Goal: Navigation & Orientation: Find specific page/section

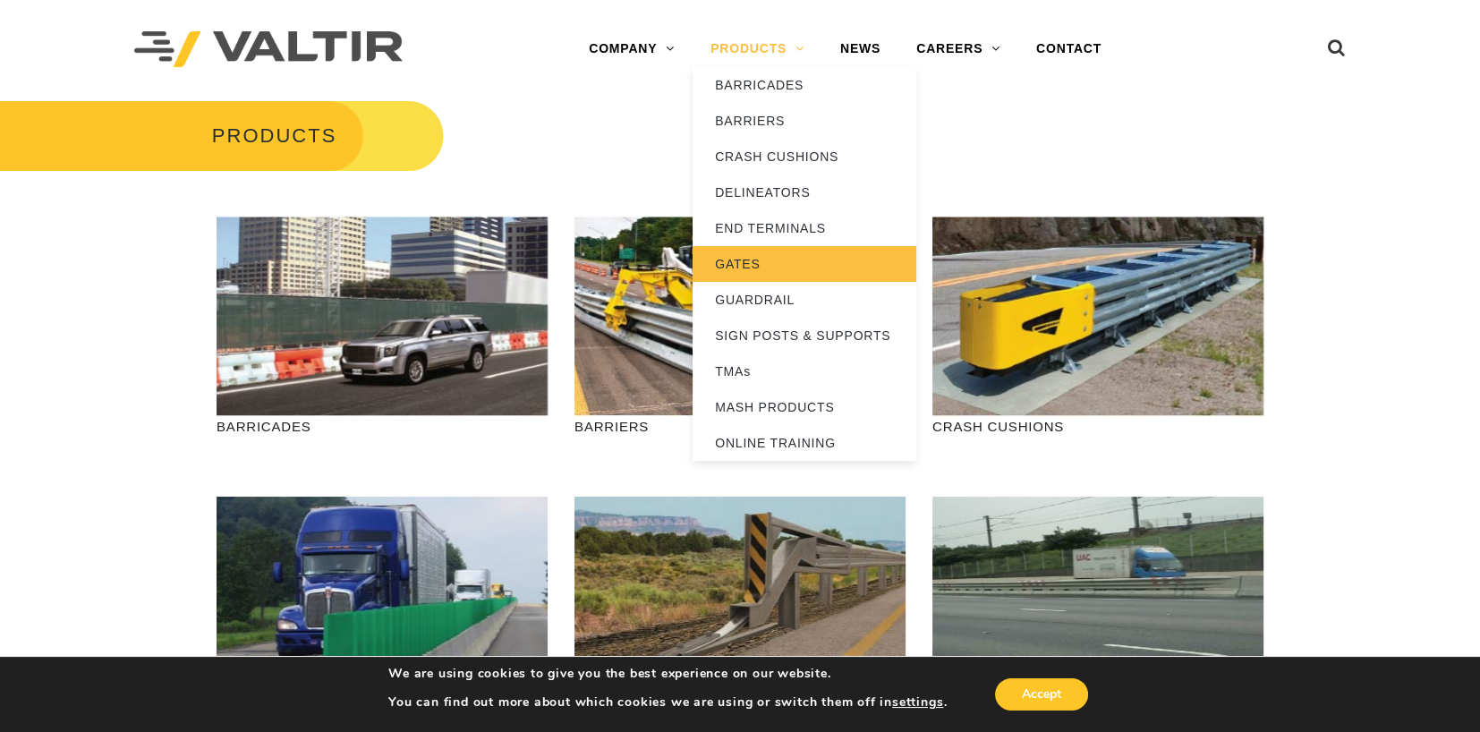
click at [749, 265] on link "GATES" at bounding box center [805, 264] width 224 height 36
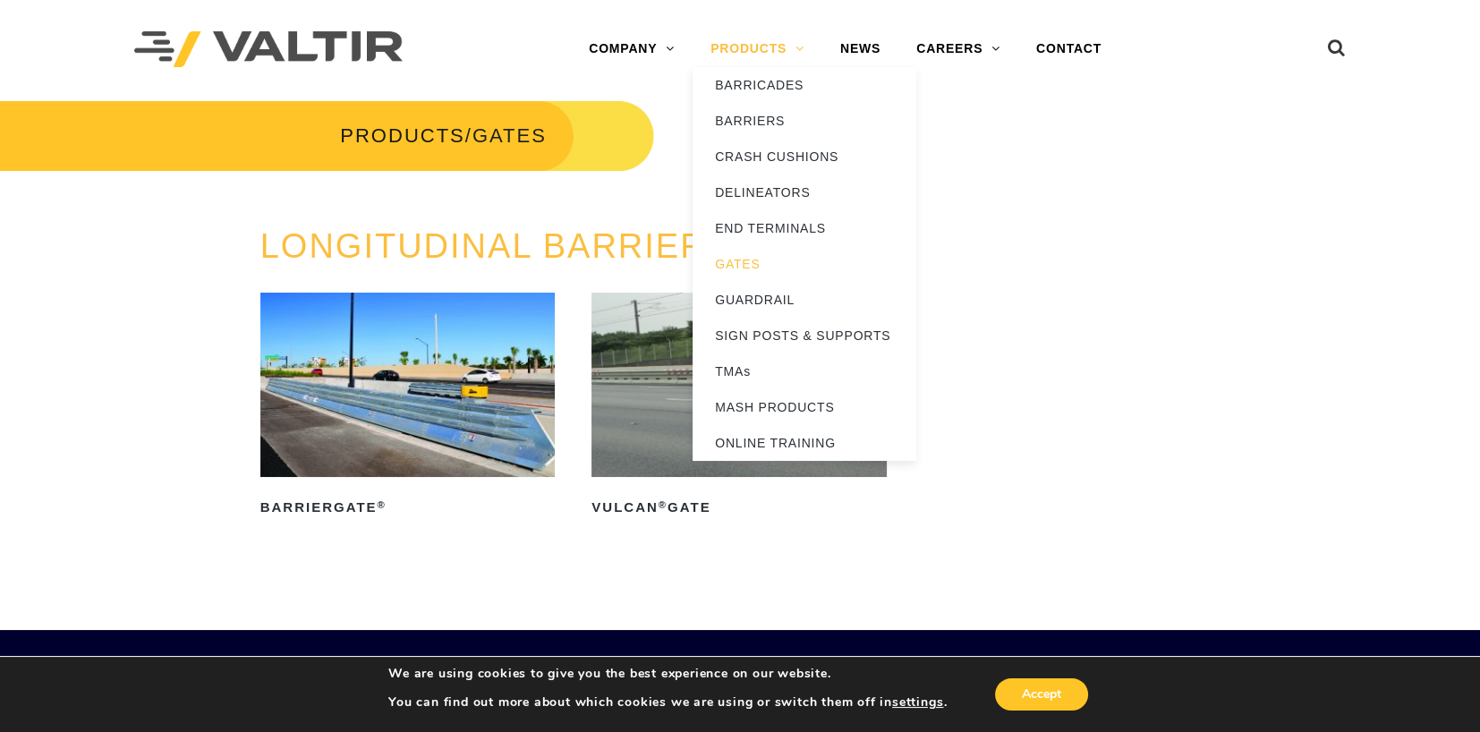
click at [772, 49] on link "PRODUCTS" at bounding box center [758, 49] width 130 height 36
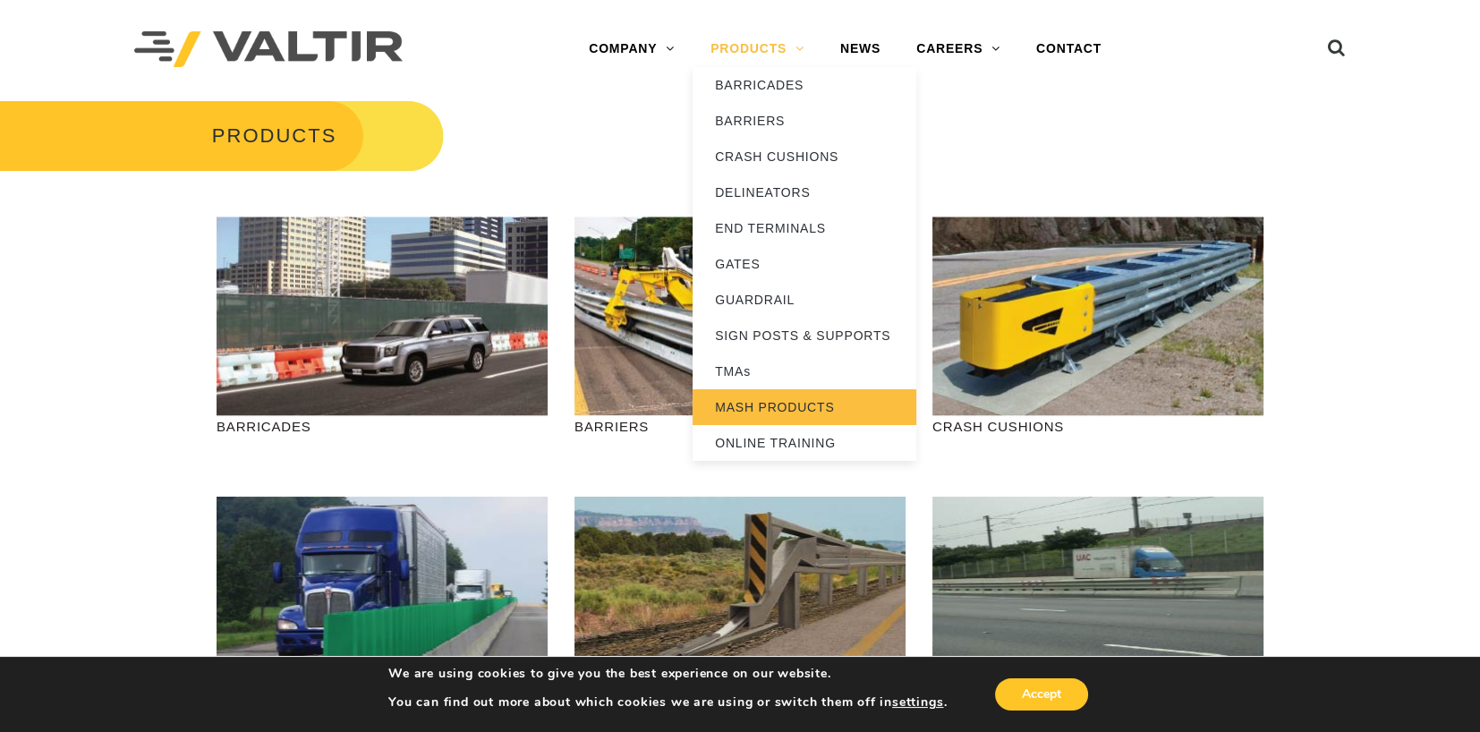
click at [767, 400] on link "MASH PRODUCTS" at bounding box center [805, 407] width 224 height 36
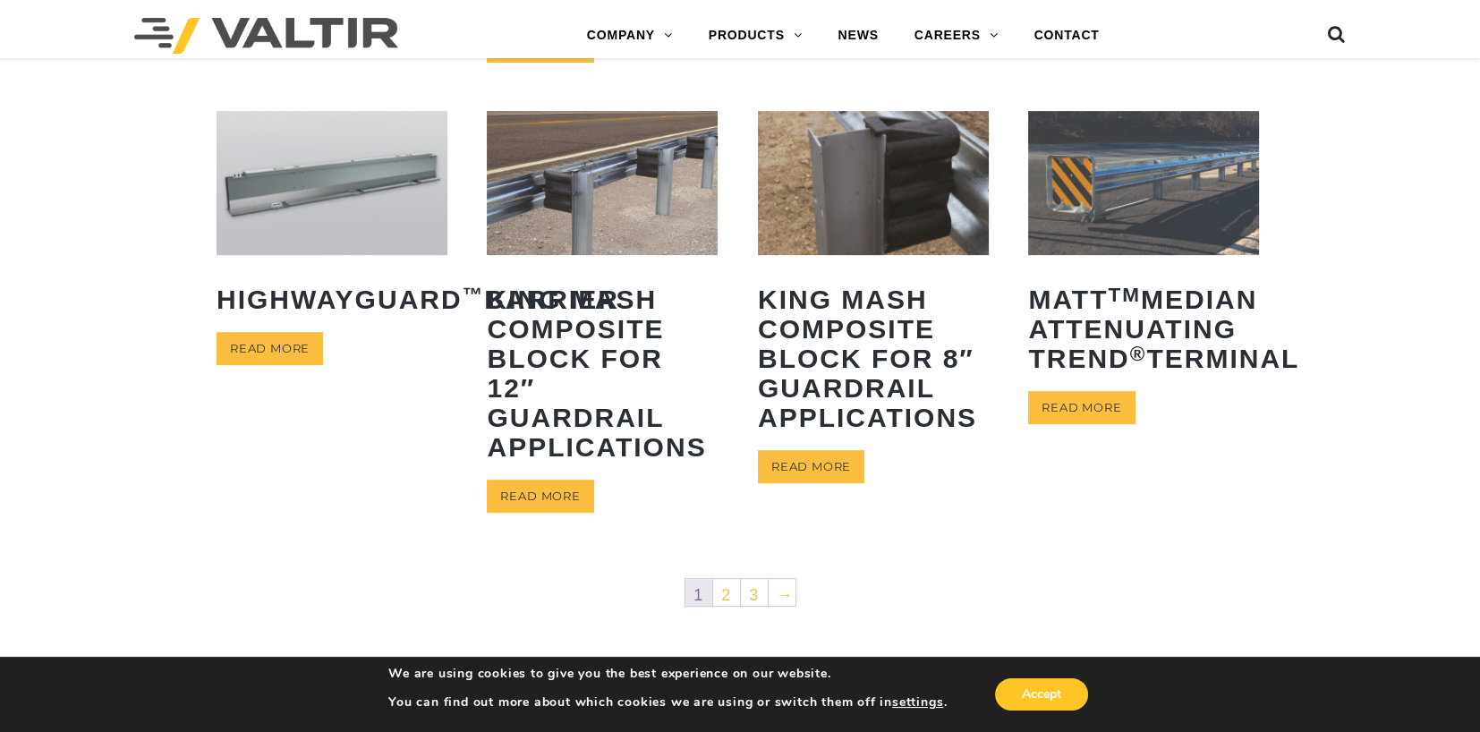
scroll to position [1006, 0]
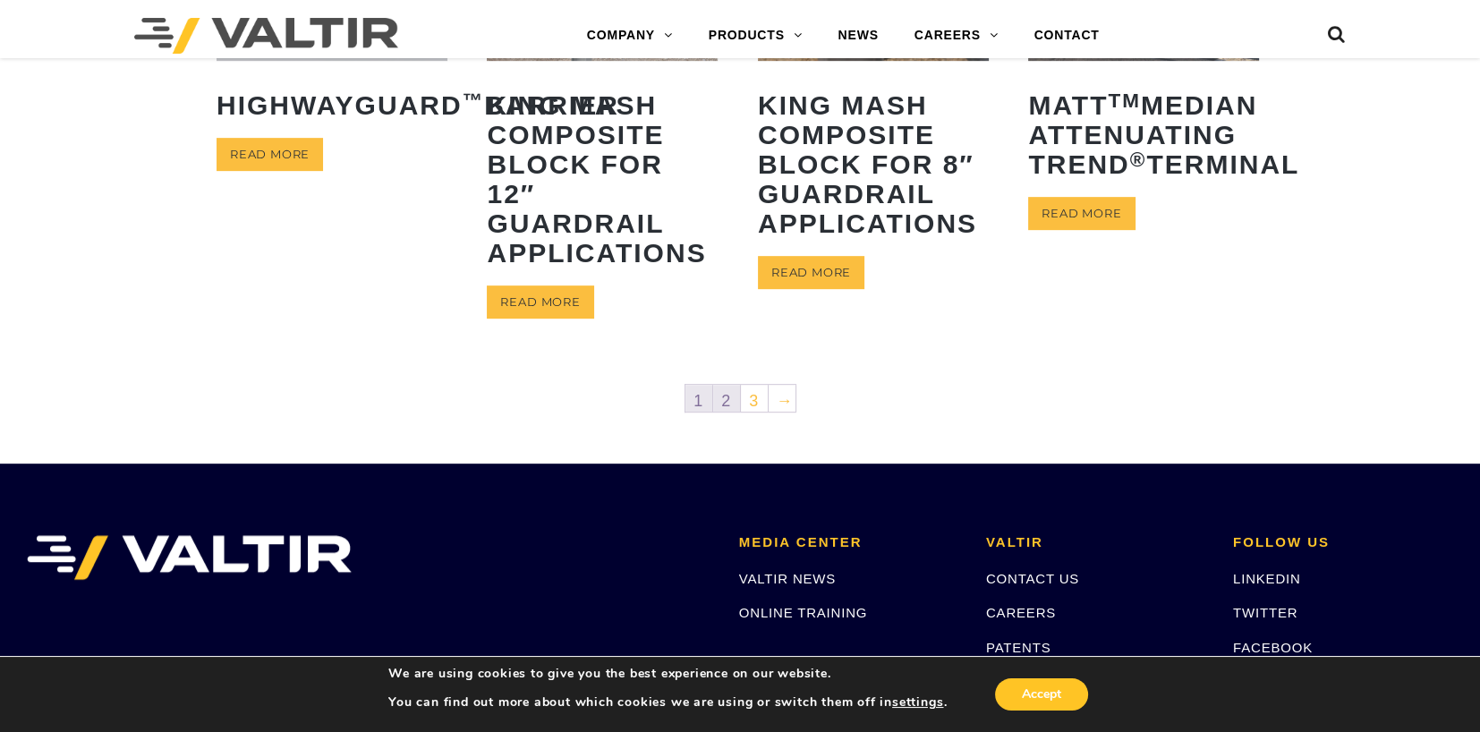
click at [723, 399] on link "2" at bounding box center [726, 398] width 27 height 27
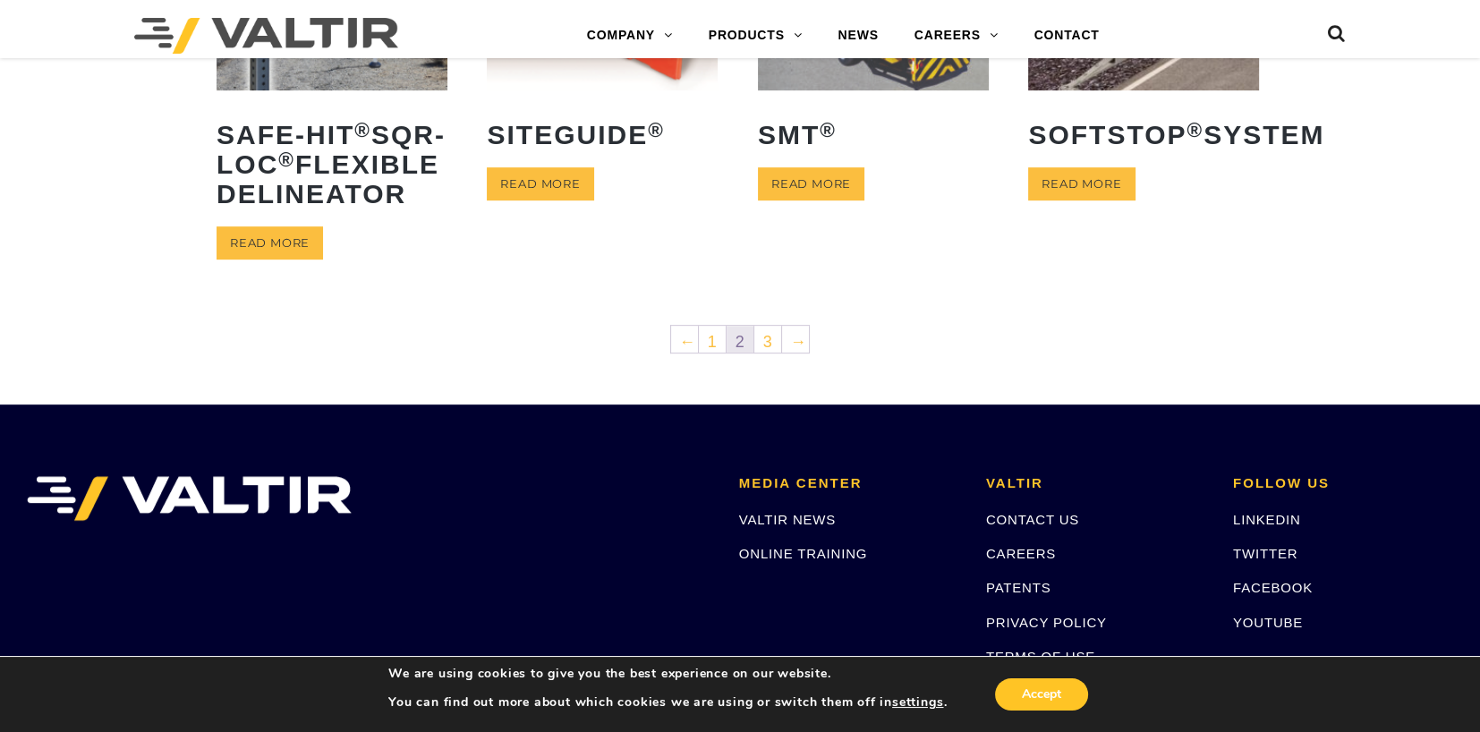
scroll to position [939, 0]
click at [771, 353] on link "3" at bounding box center [767, 340] width 27 height 27
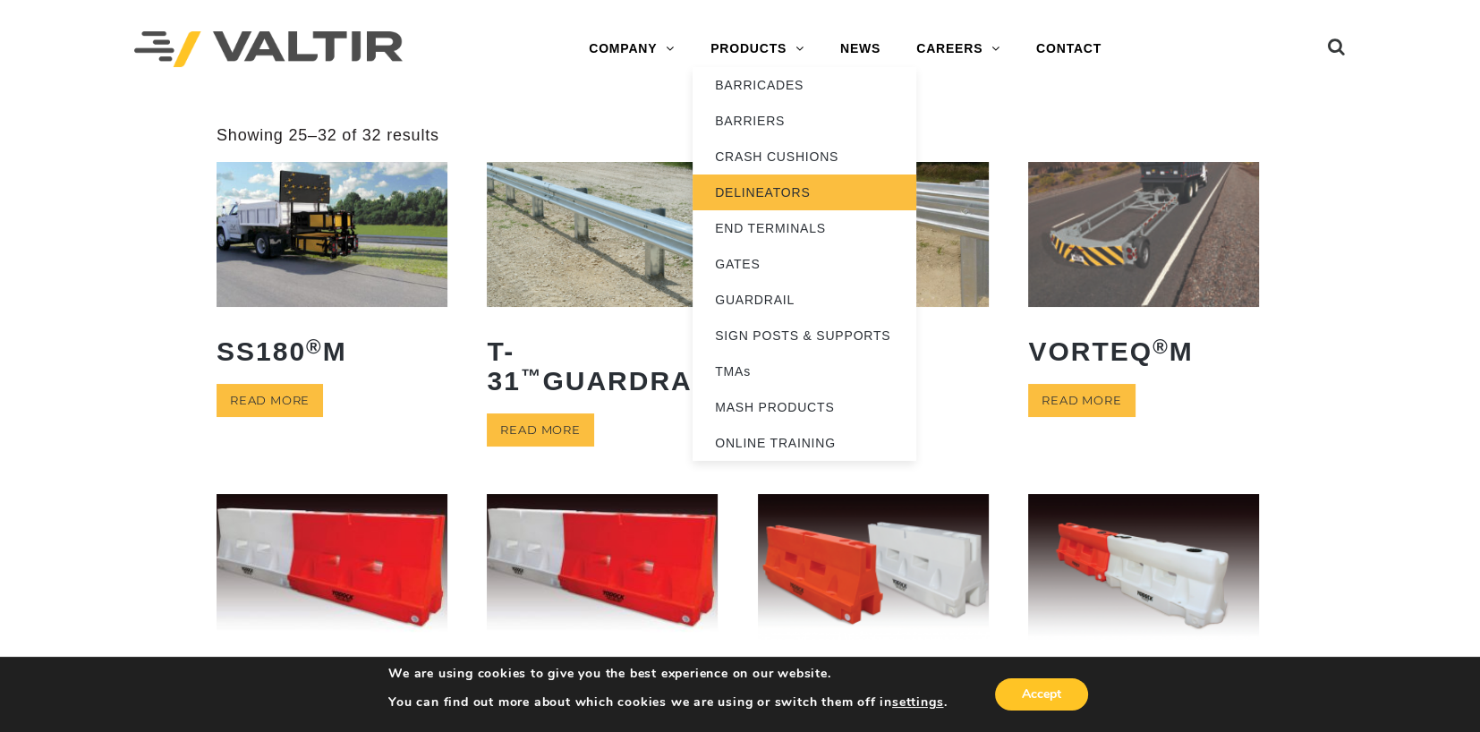
click at [793, 191] on link "DELINEATORS" at bounding box center [805, 193] width 224 height 36
